Goal: Task Accomplishment & Management: Manage account settings

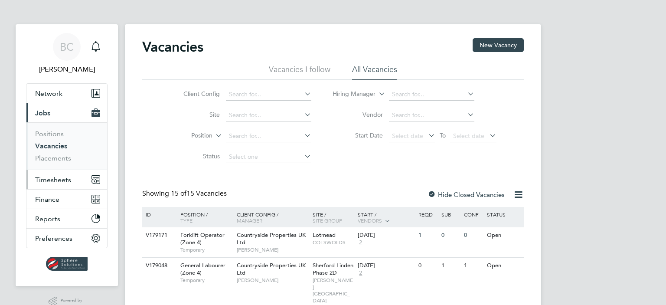
click at [54, 176] on span "Timesheets" at bounding box center [53, 180] width 36 height 8
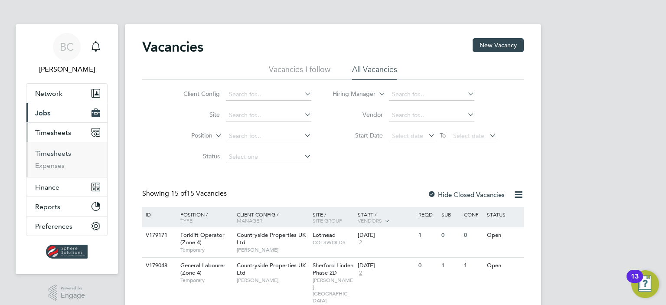
click at [45, 155] on link "Timesheets" at bounding box center [53, 153] width 36 height 8
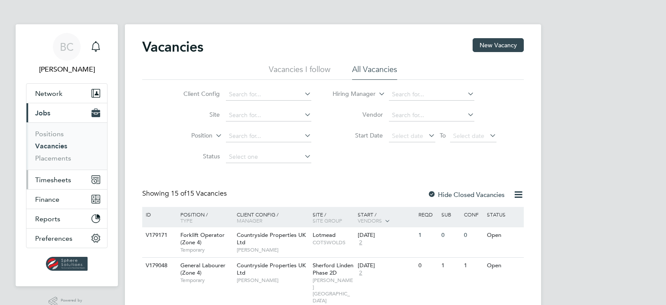
click at [47, 176] on span "Timesheets" at bounding box center [53, 180] width 36 height 8
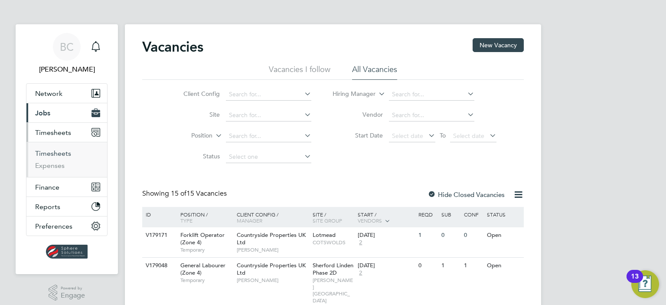
click at [50, 149] on link "Timesheets" at bounding box center [53, 153] width 36 height 8
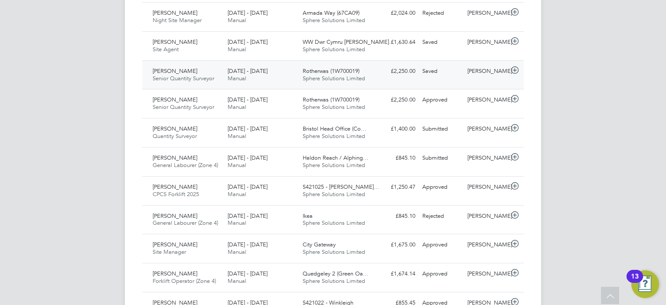
click at [352, 76] on span "Sphere Solutions Limited" at bounding box center [334, 78] width 62 height 7
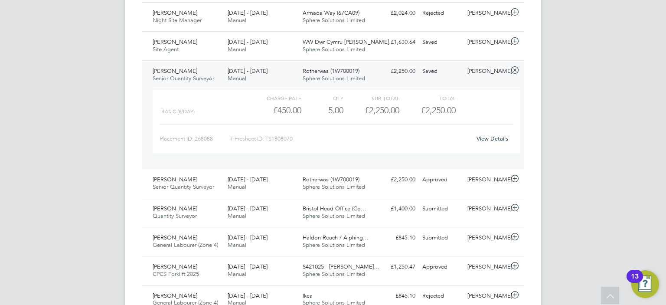
click at [490, 136] on link "View Details" at bounding box center [492, 138] width 32 height 7
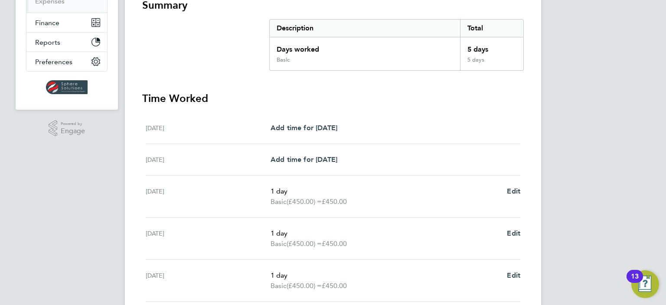
scroll to position [320, 0]
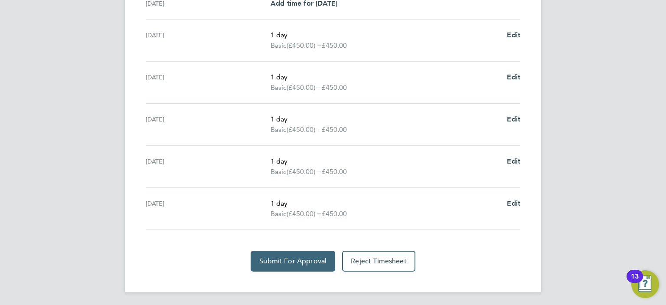
click at [287, 261] on span "Submit For Approval" at bounding box center [292, 261] width 67 height 9
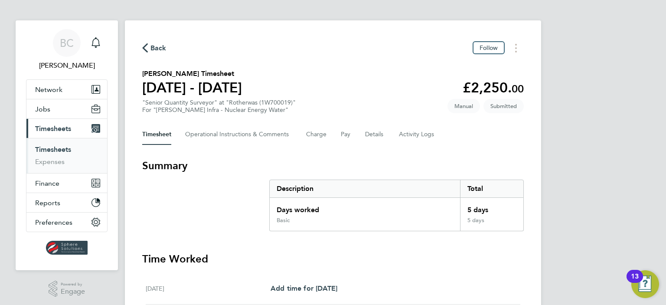
scroll to position [0, 0]
